Goal: Task Accomplishment & Management: Use online tool/utility

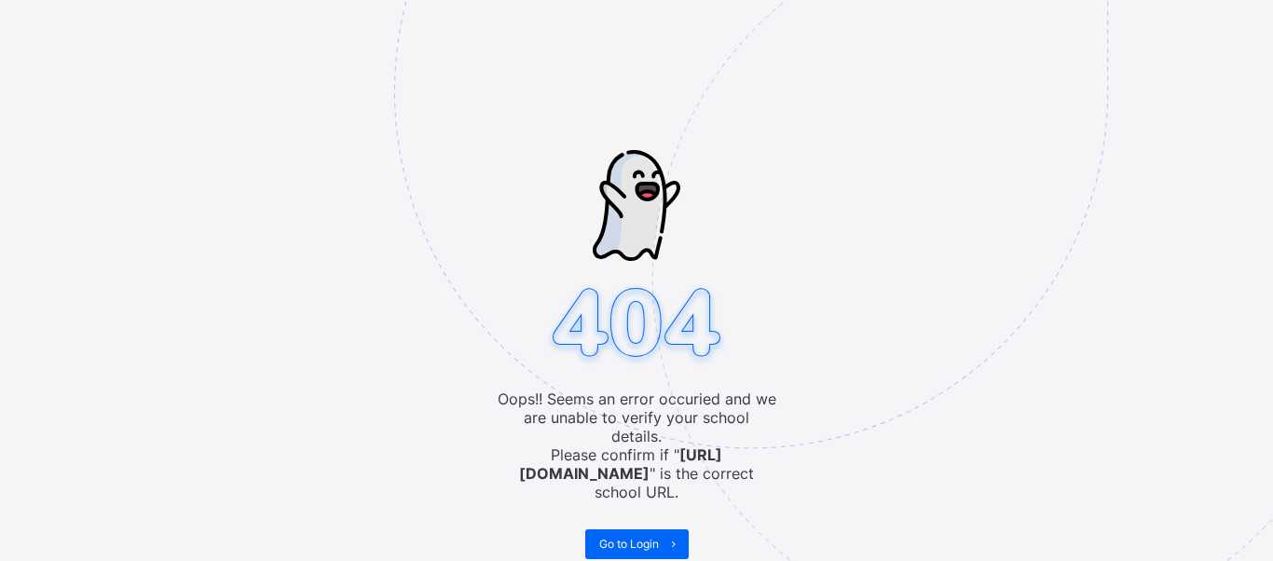
click at [1137, 433] on img at bounding box center [880, 184] width 972 height 901
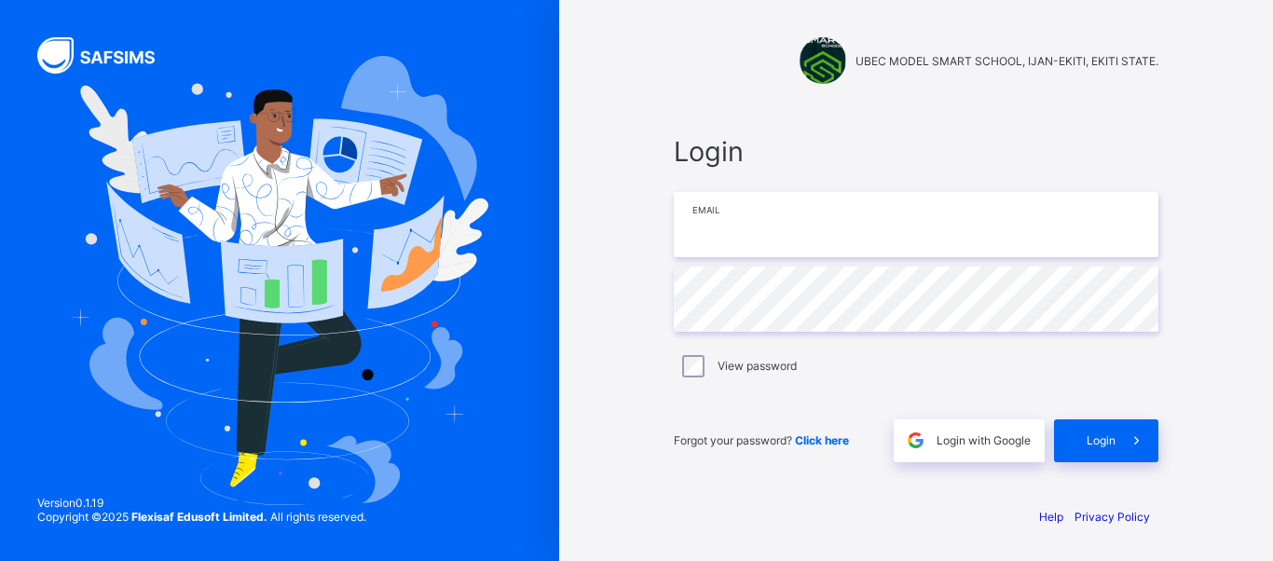
click at [733, 232] on input "email" at bounding box center [916, 224] width 485 height 65
paste input "**********"
type input "**********"
click at [633, 337] on div "**********" at bounding box center [916, 280] width 714 height 561
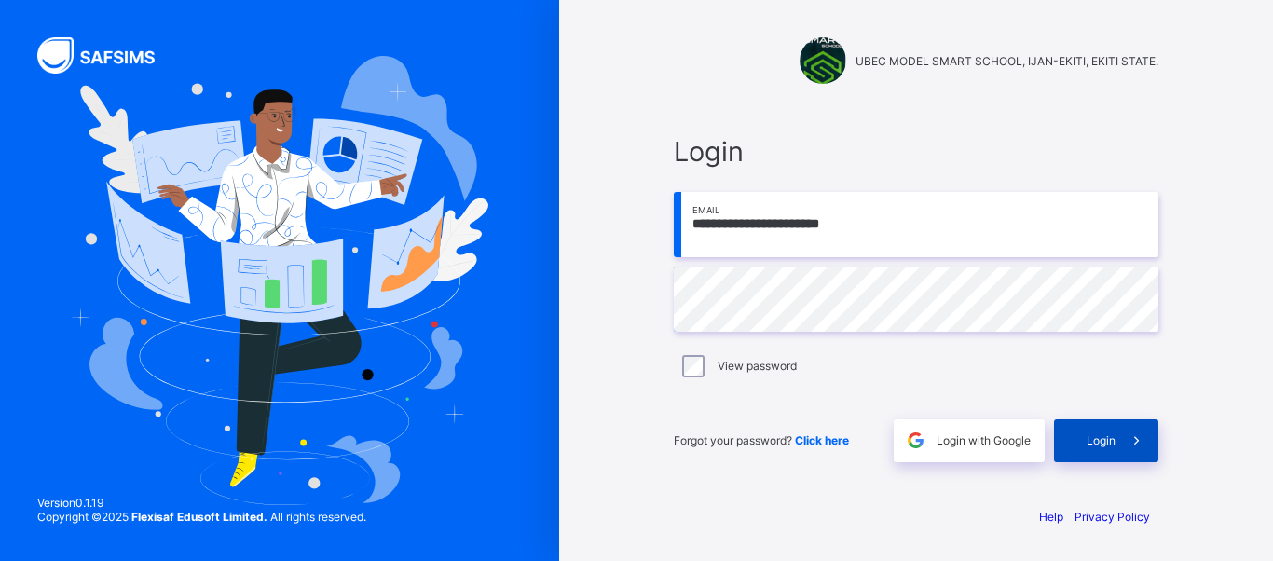
click at [1094, 440] on span "Login" at bounding box center [1101, 440] width 29 height 14
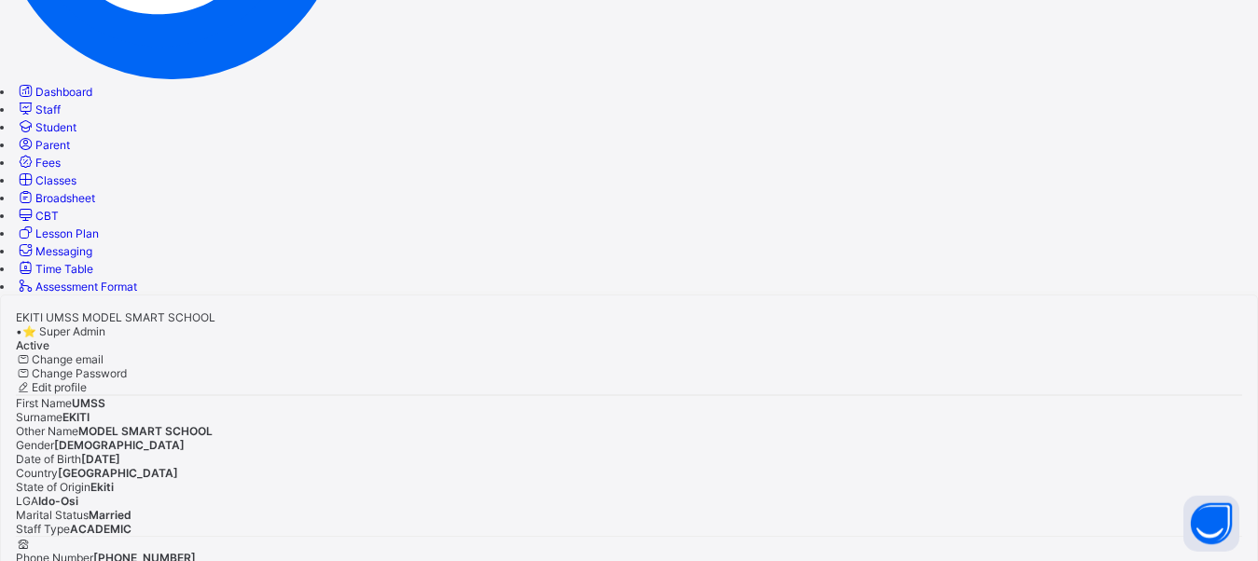
scroll to position [397, 0]
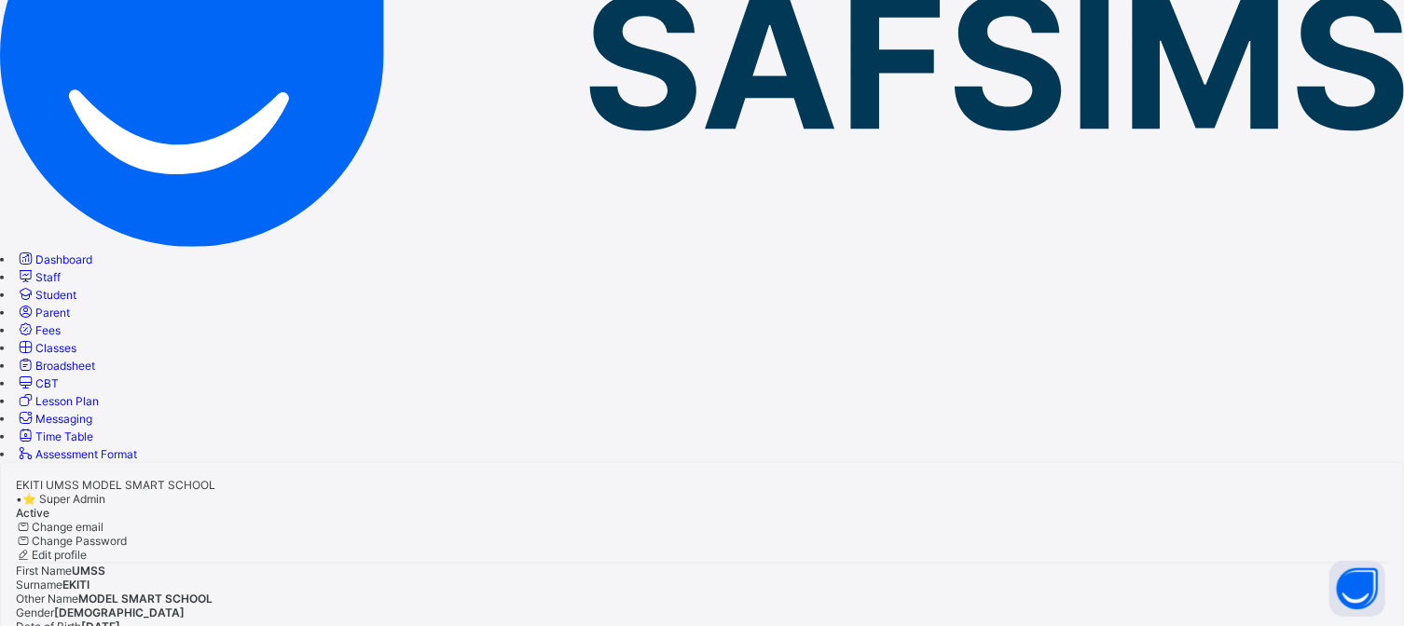
scroll to position [309, 0]
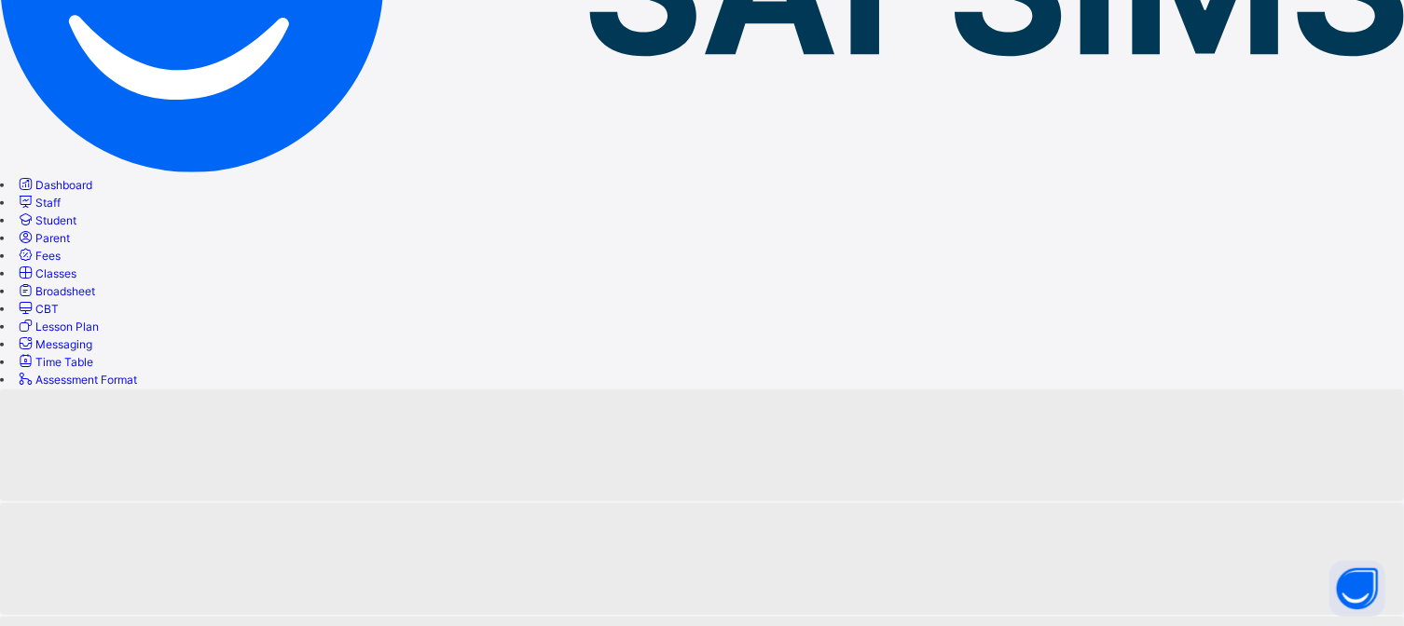
scroll to position [10, 0]
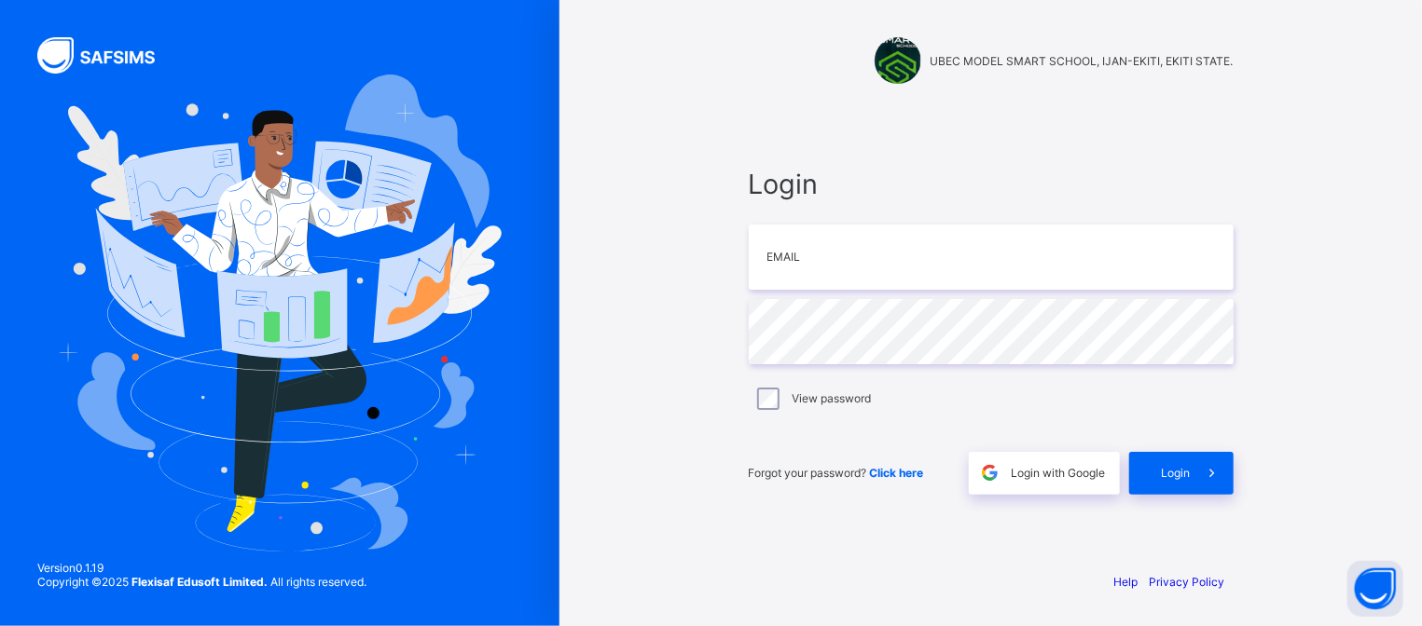
type input "**********"
click at [1272, 238] on div "**********" at bounding box center [990, 313] width 862 height 626
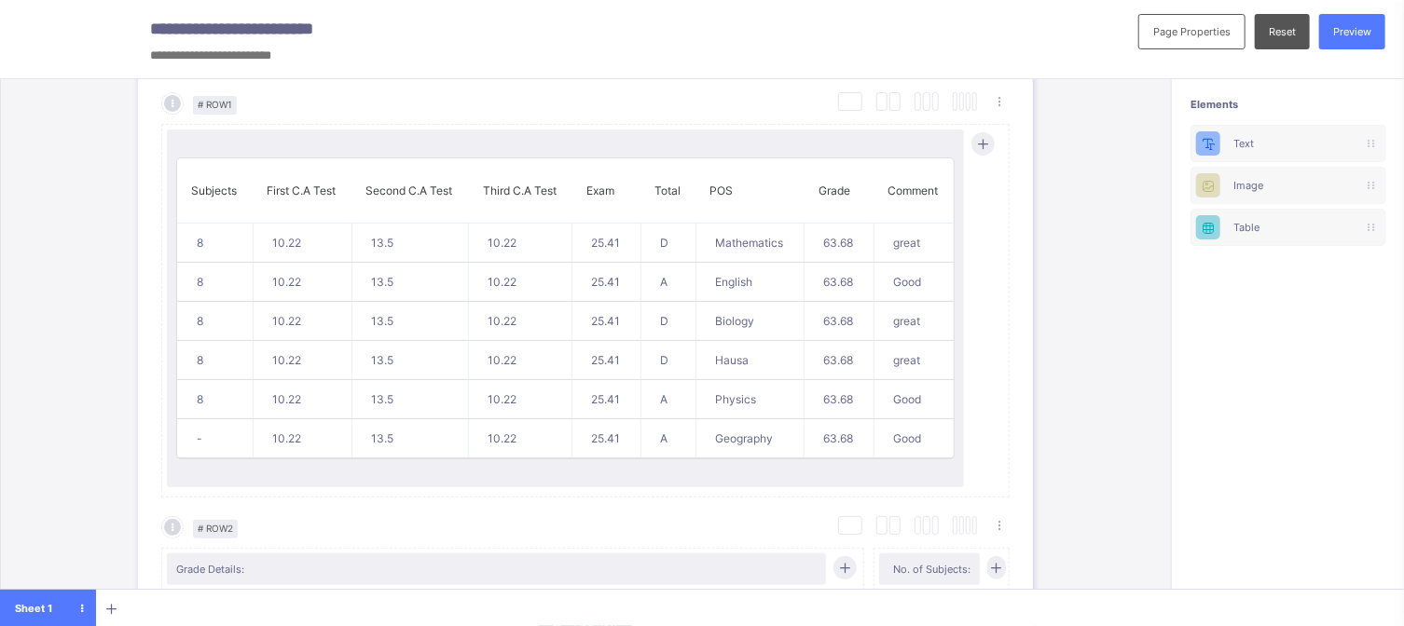
scroll to position [942, 0]
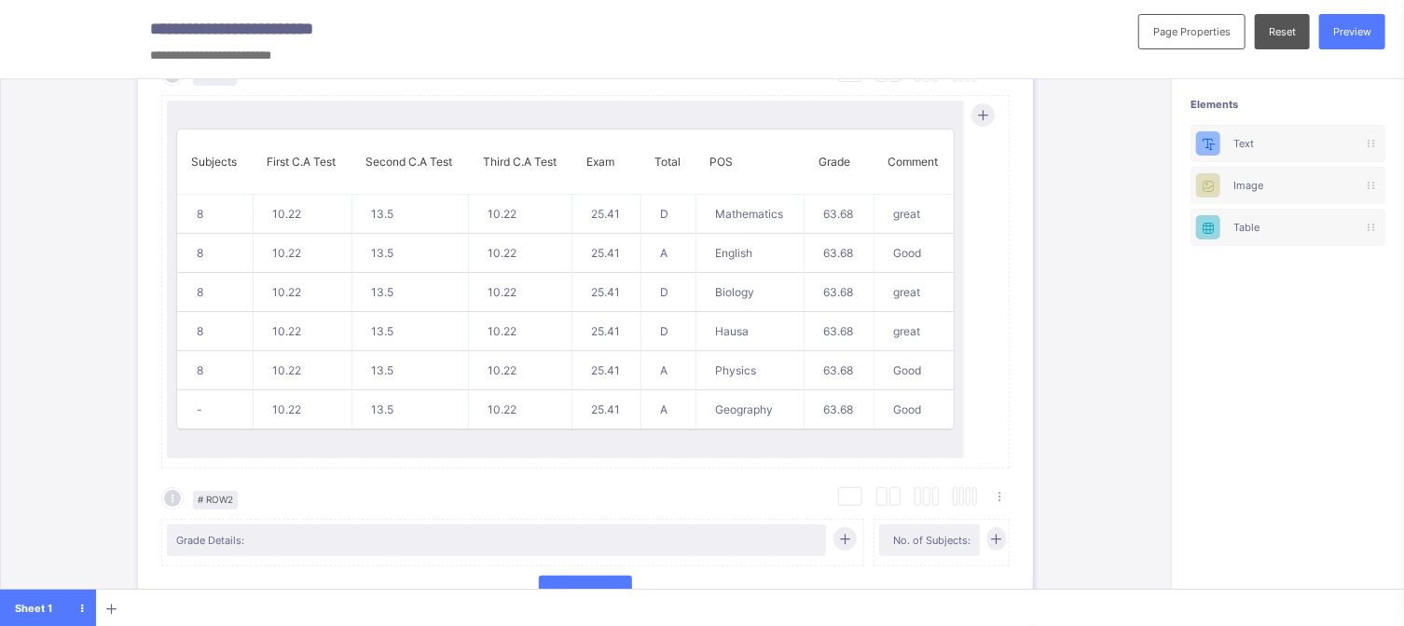
drag, startPoint x: 1204, startPoint y: 337, endPoint x: 1218, endPoint y: 396, distance: 60.4
click at [1218, 396] on div "Elements Text Image Table" at bounding box center [1287, 361] width 233 height 564
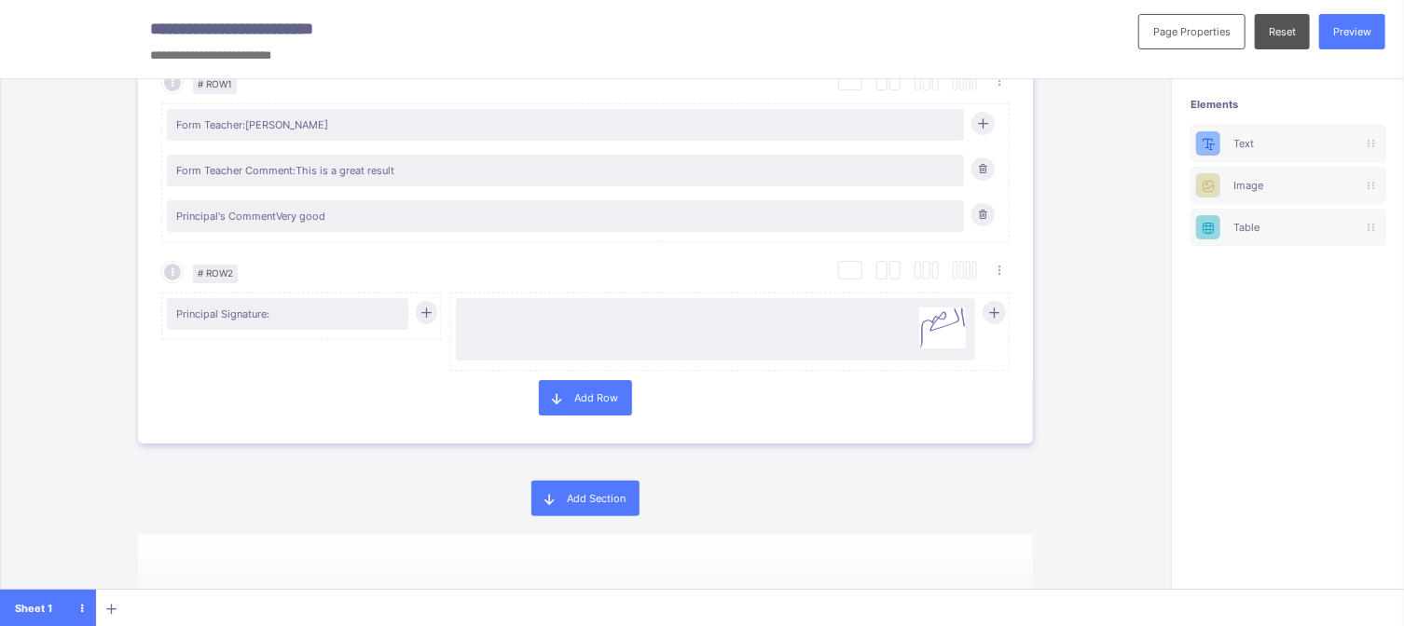
scroll to position [2520, 0]
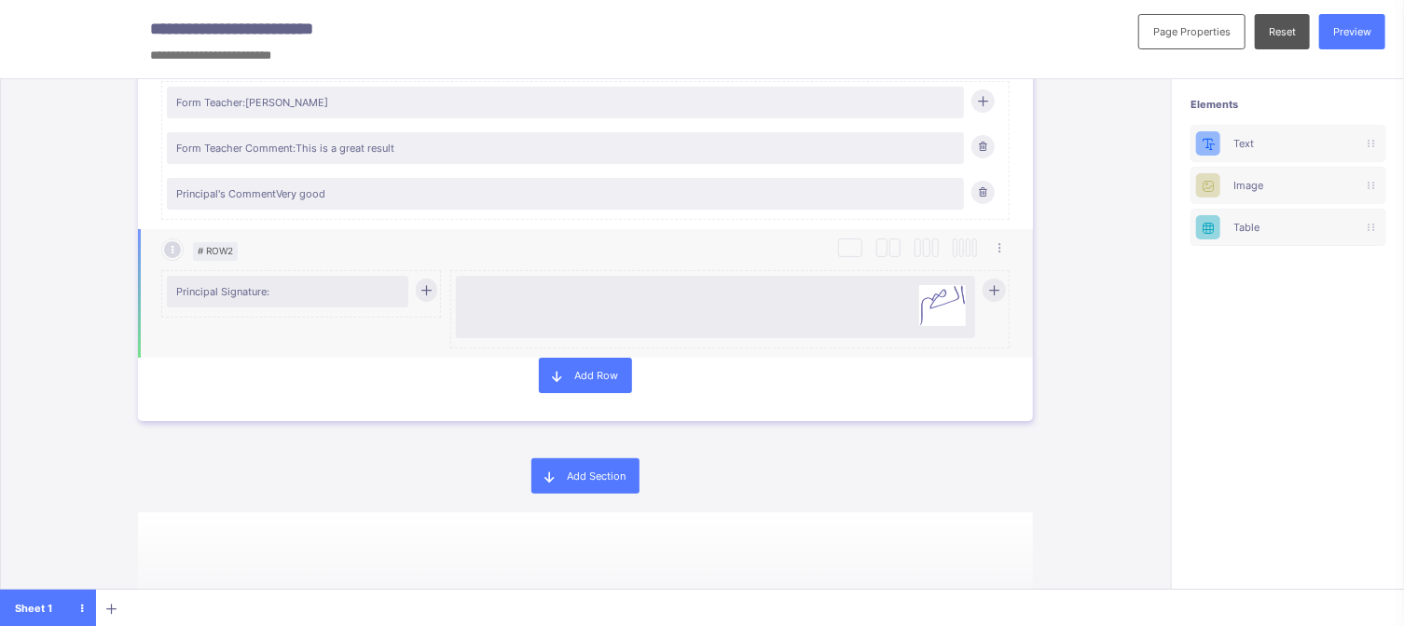
click at [233, 300] on div "Principal Signature:" at bounding box center [287, 292] width 241 height 32
click at [373, 306] on div "Principal Signature:" at bounding box center [287, 292] width 241 height 32
click at [431, 296] on div at bounding box center [426, 290] width 21 height 23
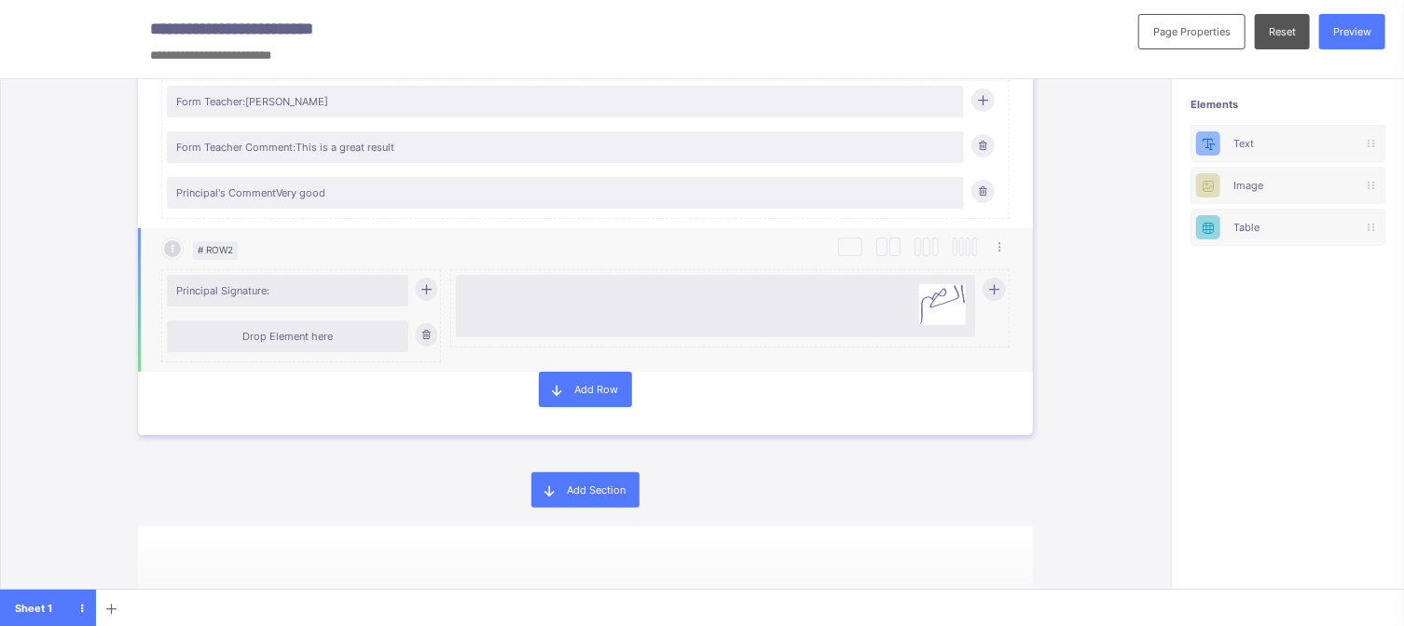
click at [364, 350] on div "Drop Element here" at bounding box center [287, 337] width 241 height 32
click at [264, 348] on div "Drop Element here" at bounding box center [287, 337] width 241 height 32
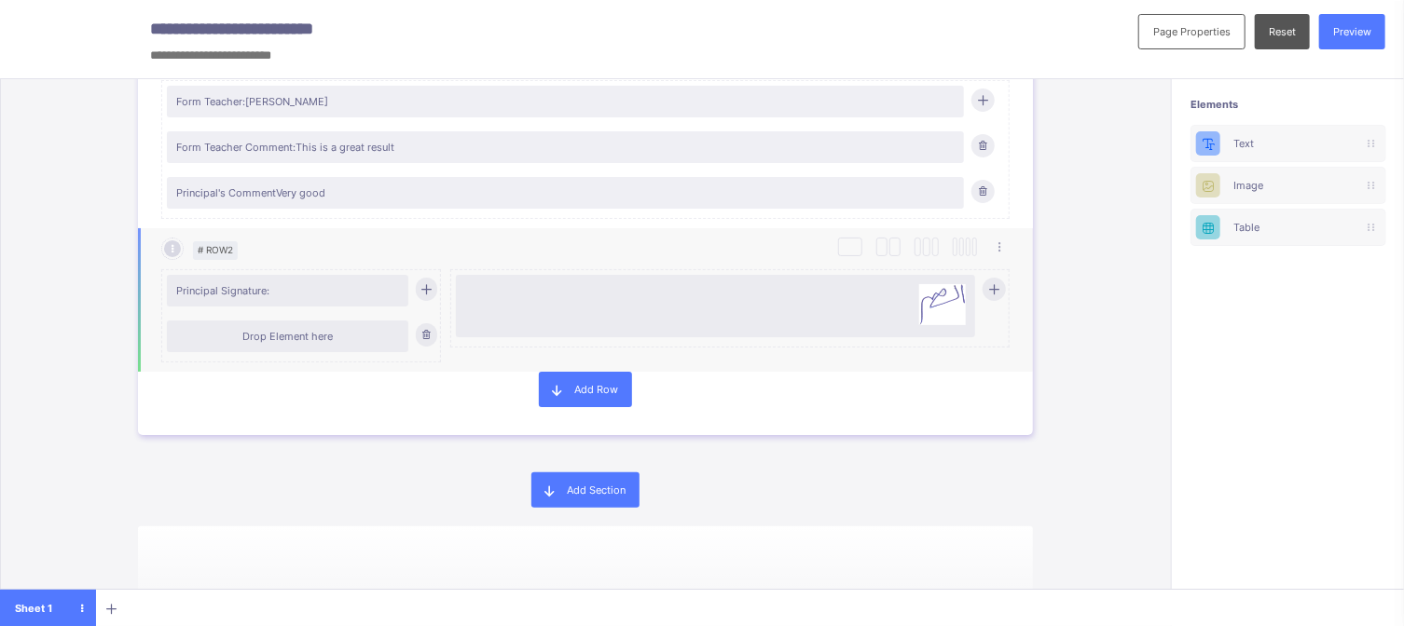
click at [333, 353] on div "Drop Element here" at bounding box center [302, 339] width 270 height 46
click at [928, 256] on div at bounding box center [926, 247] width 7 height 19
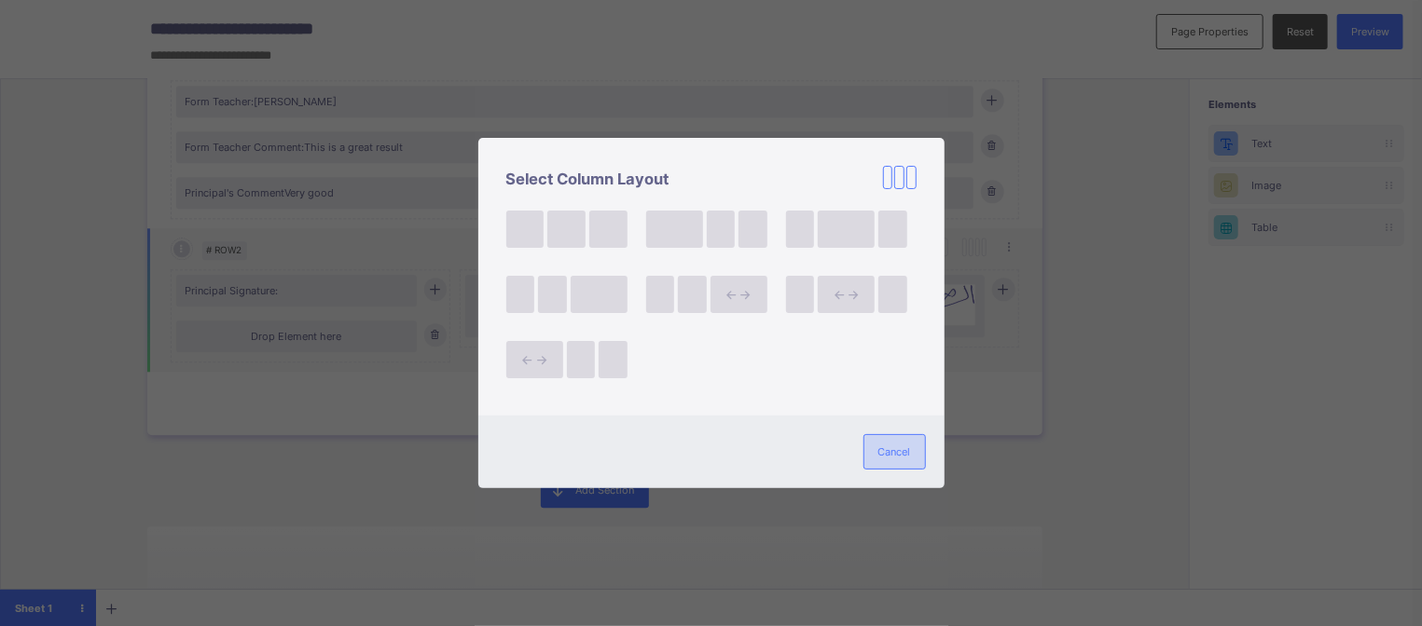
click at [893, 447] on span "Cancel" at bounding box center [894, 452] width 33 height 13
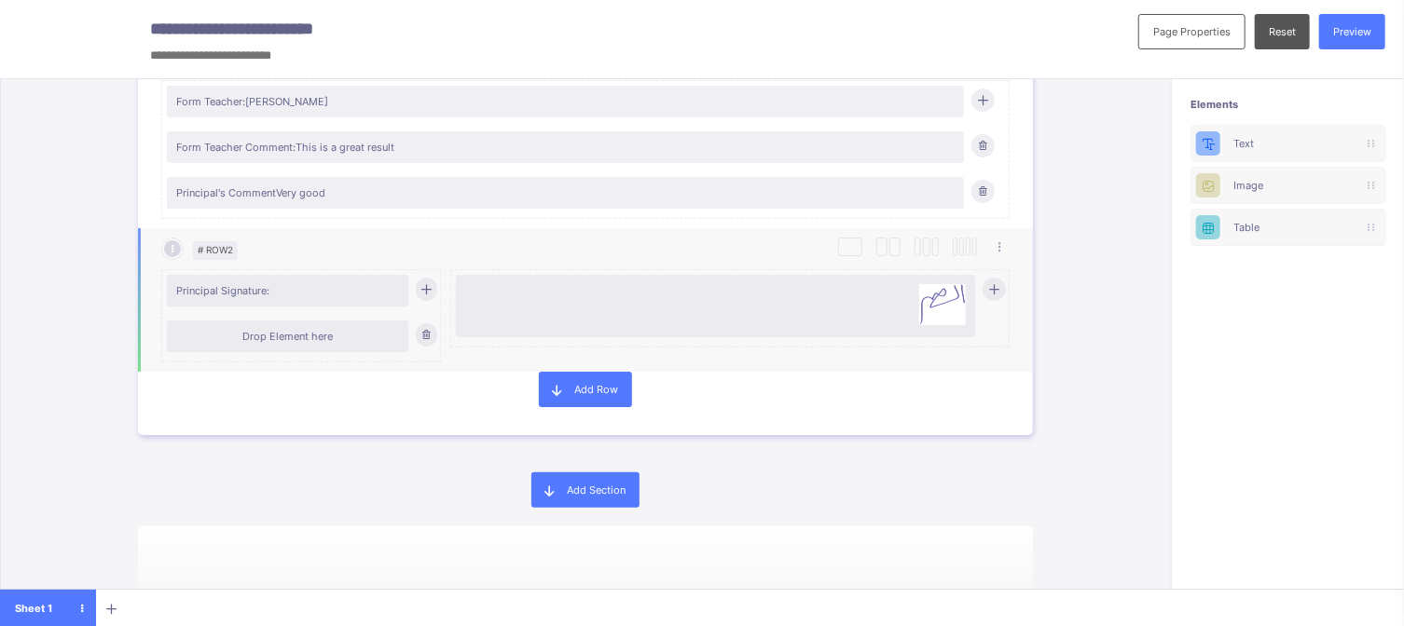
click at [714, 264] on div "Principal Signature: Drop Element here" at bounding box center [585, 311] width 848 height 103
click at [1266, 228] on div "Table" at bounding box center [1288, 227] width 110 height 13
click at [1250, 229] on div "Table" at bounding box center [1288, 227] width 196 height 37
click at [1246, 215] on div "Table" at bounding box center [1288, 227] width 196 height 37
click at [309, 353] on div "Drop Element here" at bounding box center [302, 339] width 270 height 46
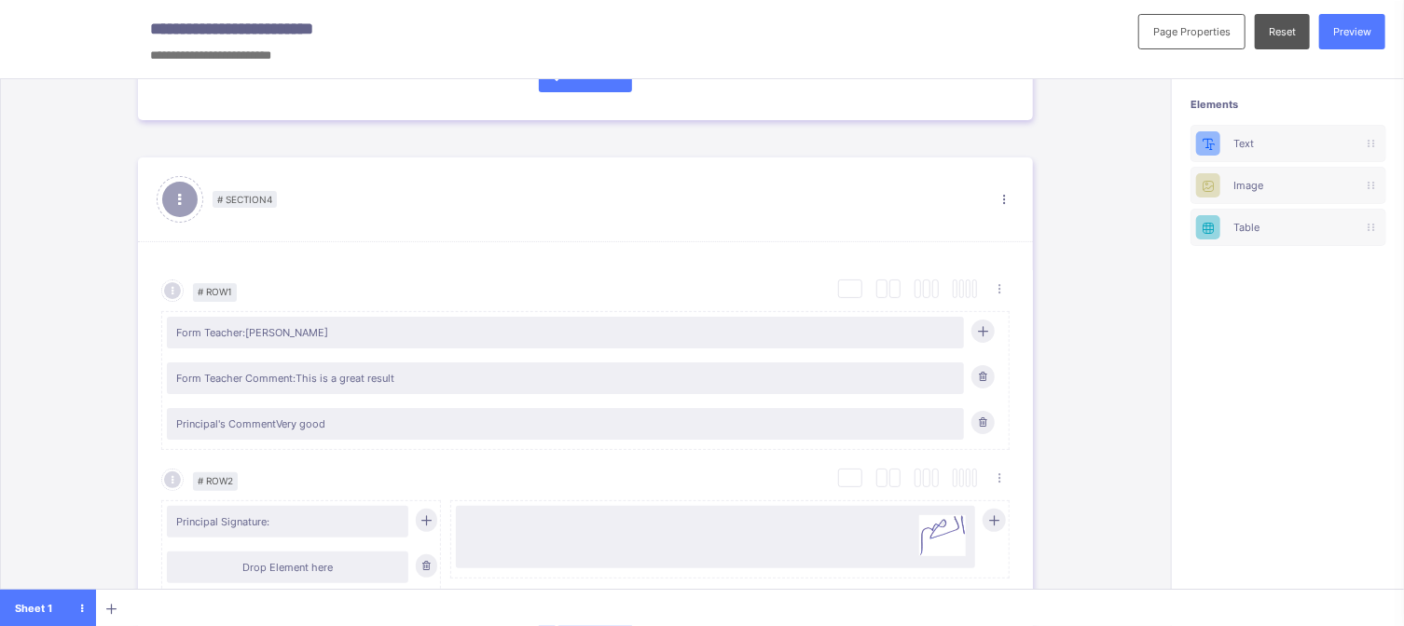
scroll to position [2306, 0]
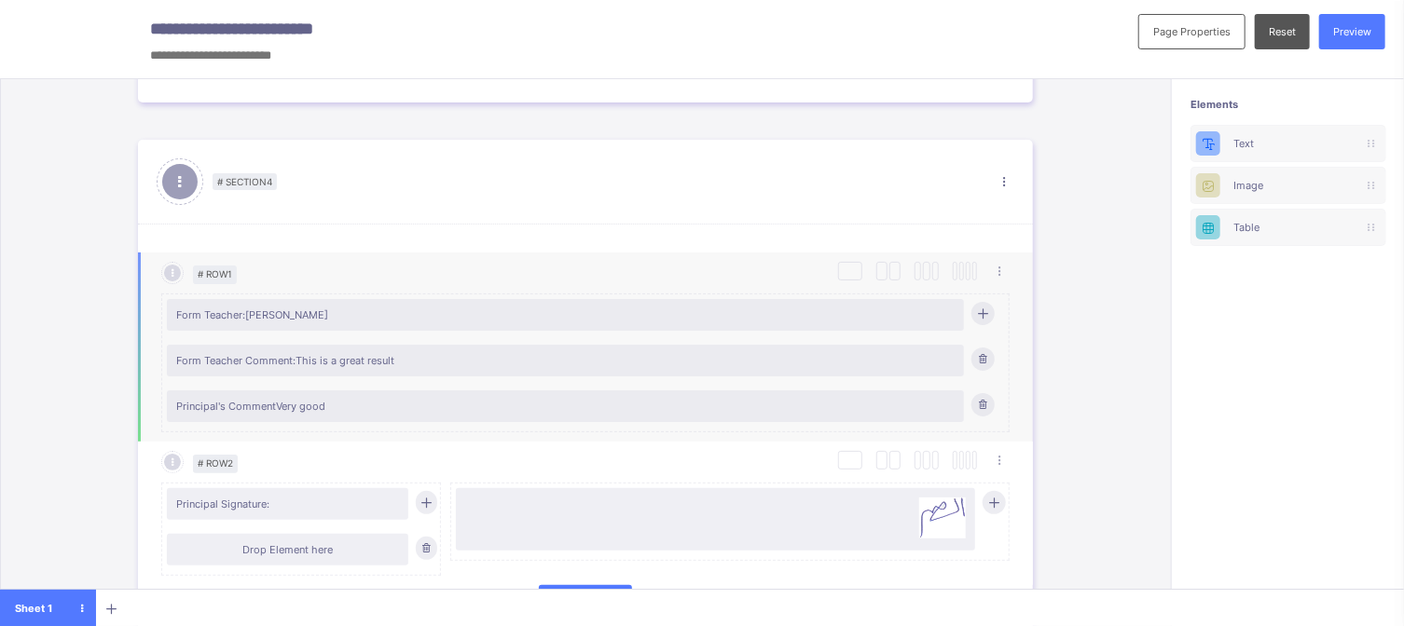
click at [211, 419] on div "Principal's Comment Very good" at bounding box center [565, 407] width 797 height 32
click at [231, 419] on div "Principal's Comment Very good" at bounding box center [565, 407] width 797 height 32
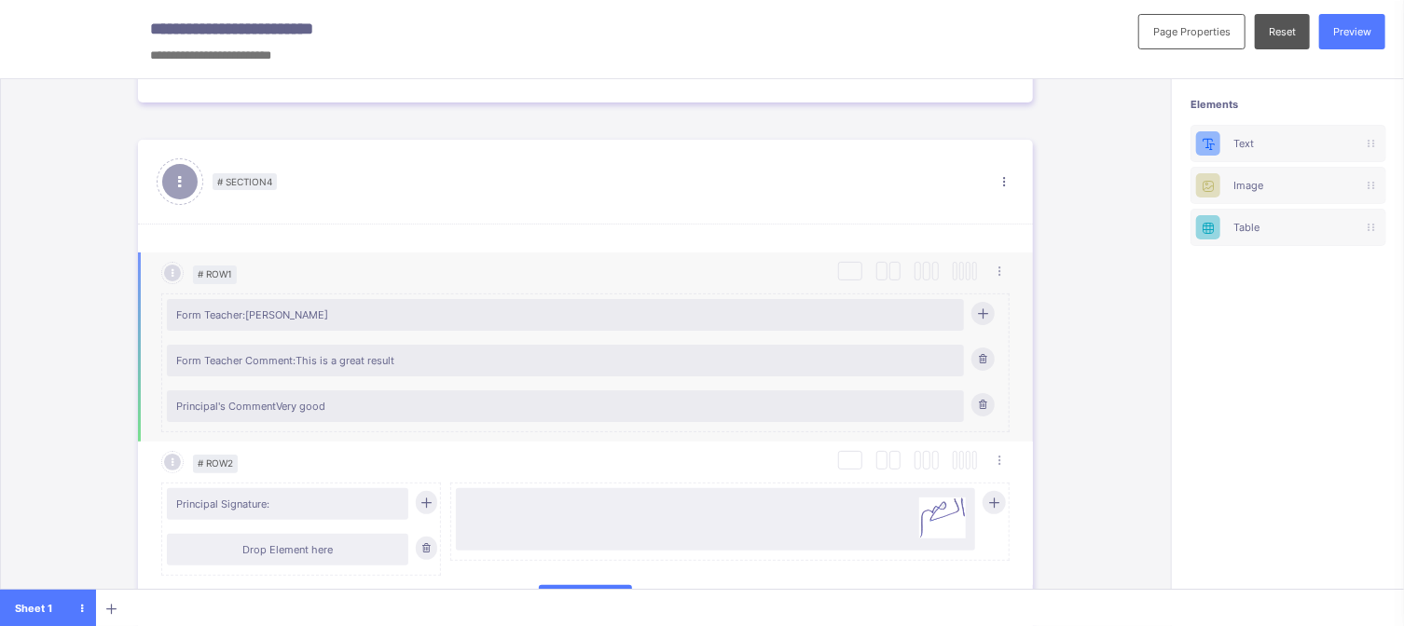
click at [231, 419] on div "Principal's Comment Very good" at bounding box center [565, 407] width 797 height 32
click at [1244, 139] on div "Text" at bounding box center [1288, 143] width 196 height 37
click at [1381, 138] on div at bounding box center [1367, 143] width 28 height 11
click at [1234, 127] on div "Text" at bounding box center [1288, 143] width 196 height 37
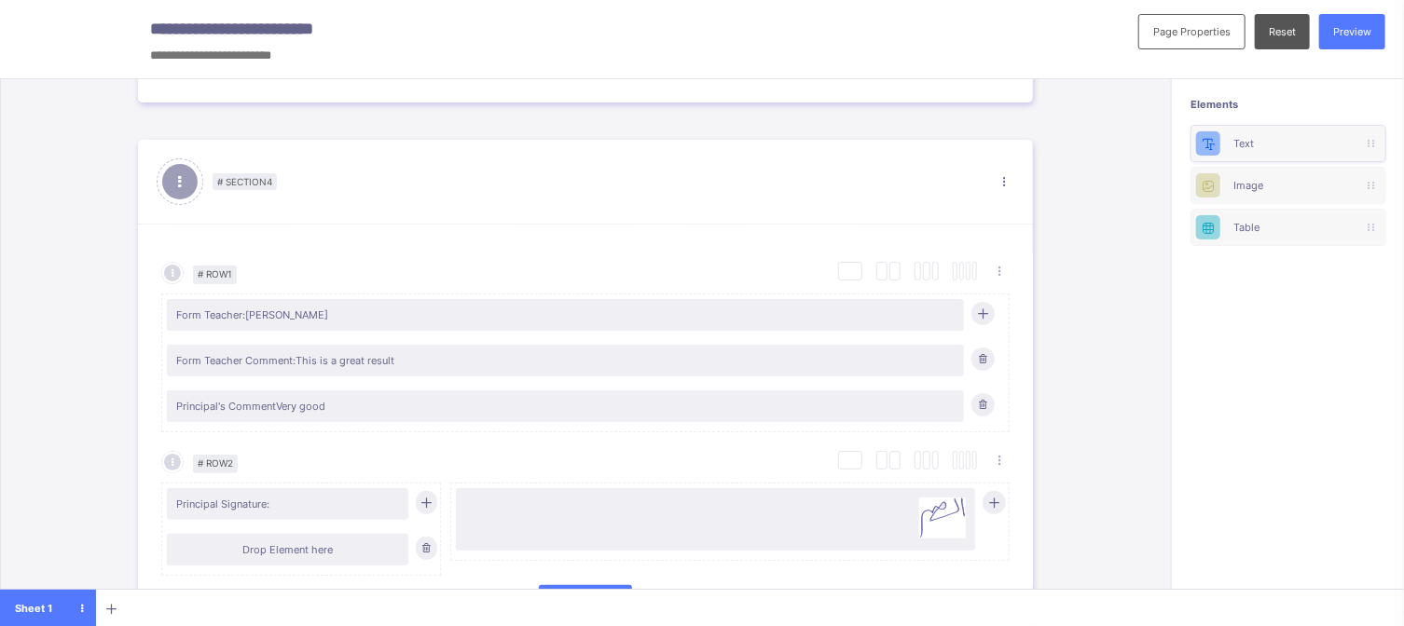
click at [1234, 127] on div "Text" at bounding box center [1288, 143] width 196 height 37
click at [1264, 222] on div "Table" at bounding box center [1288, 227] width 110 height 13
click at [1239, 225] on div "Table" at bounding box center [1288, 227] width 196 height 37
click at [1371, 229] on icon at bounding box center [1369, 227] width 5 height 11
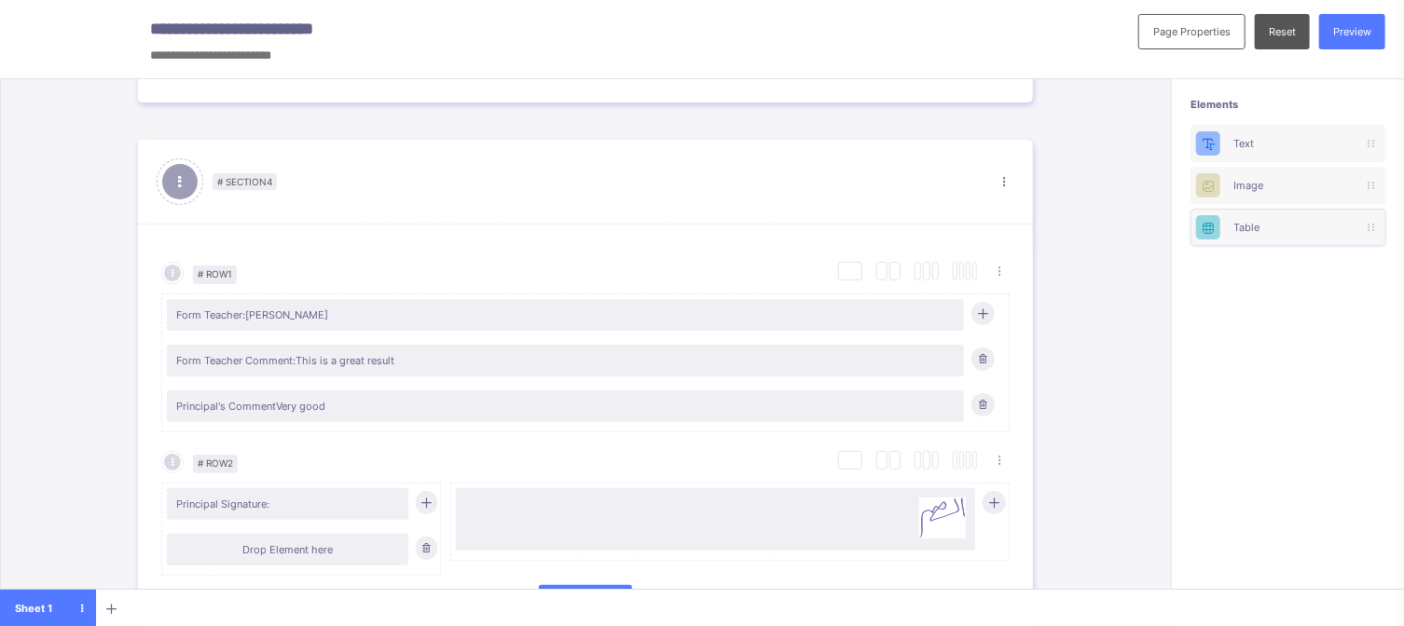
click at [1371, 229] on icon at bounding box center [1369, 227] width 5 height 11
click at [1264, 409] on div "Elements Text Image Table" at bounding box center [1287, 361] width 233 height 564
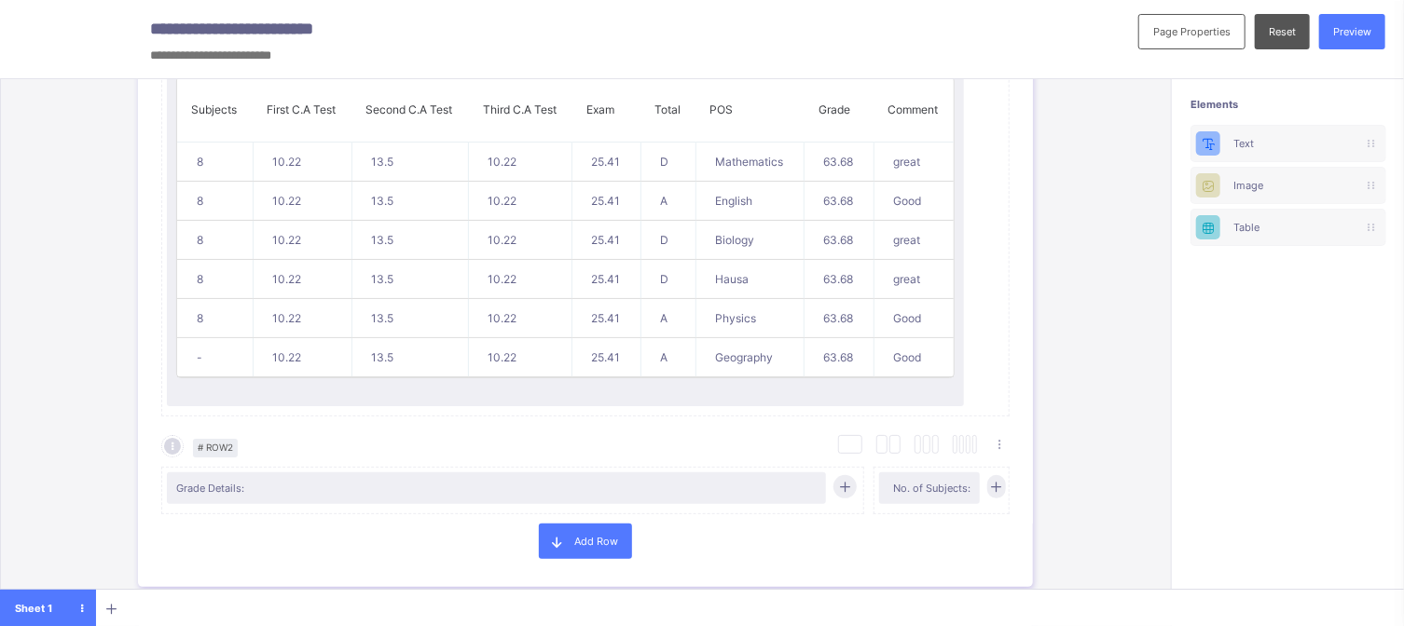
scroll to position [1011, 0]
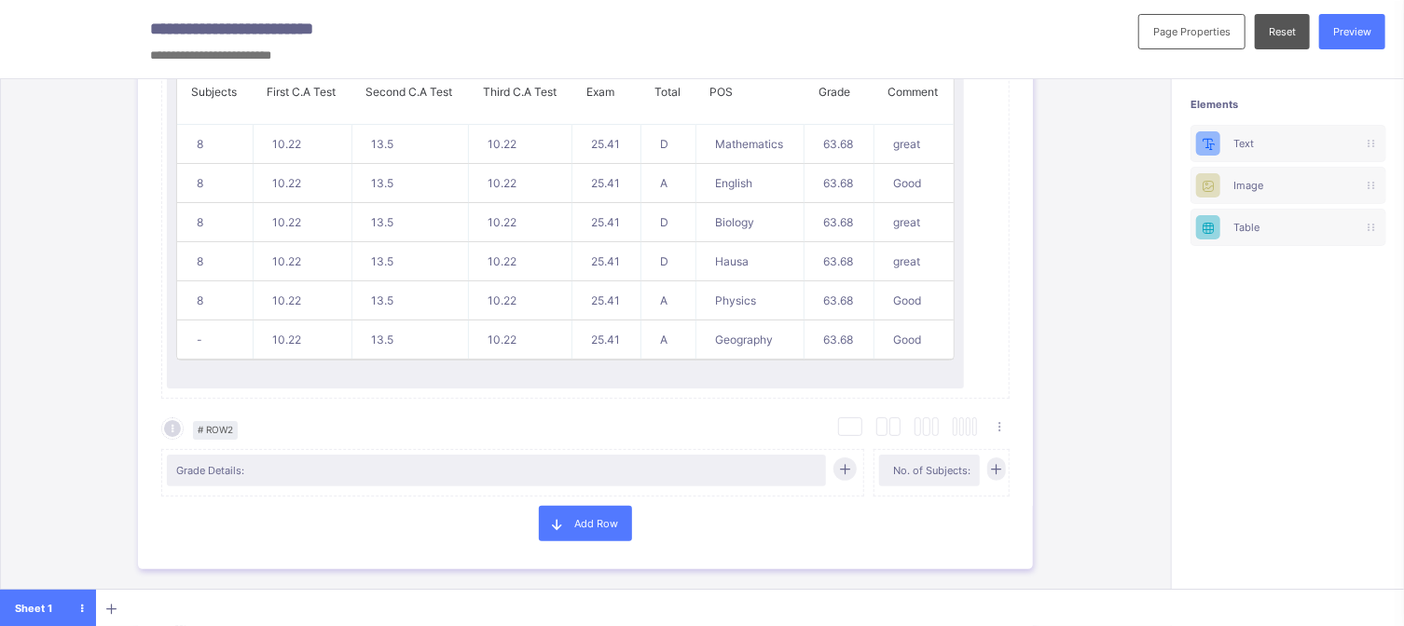
click at [1205, 294] on div "Elements Text Image Table" at bounding box center [1287, 361] width 233 height 564
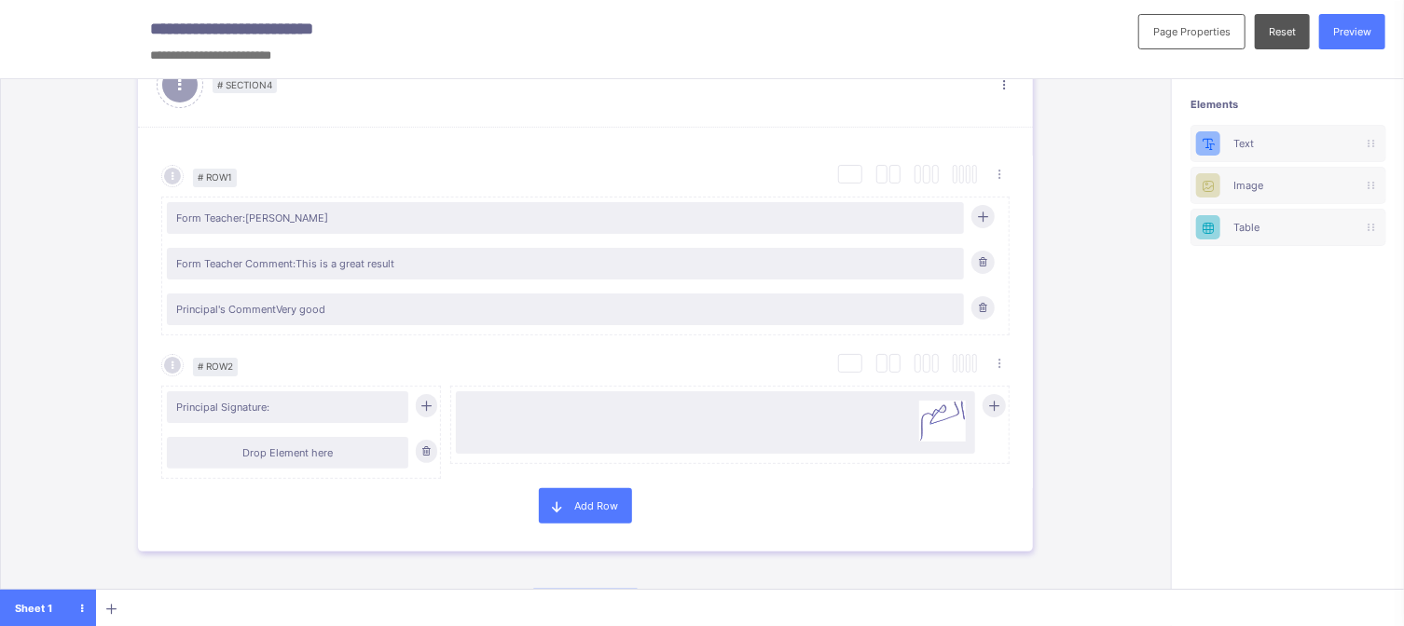
scroll to position [2535, 0]
